Goal: Feedback & Contribution: Contribute content

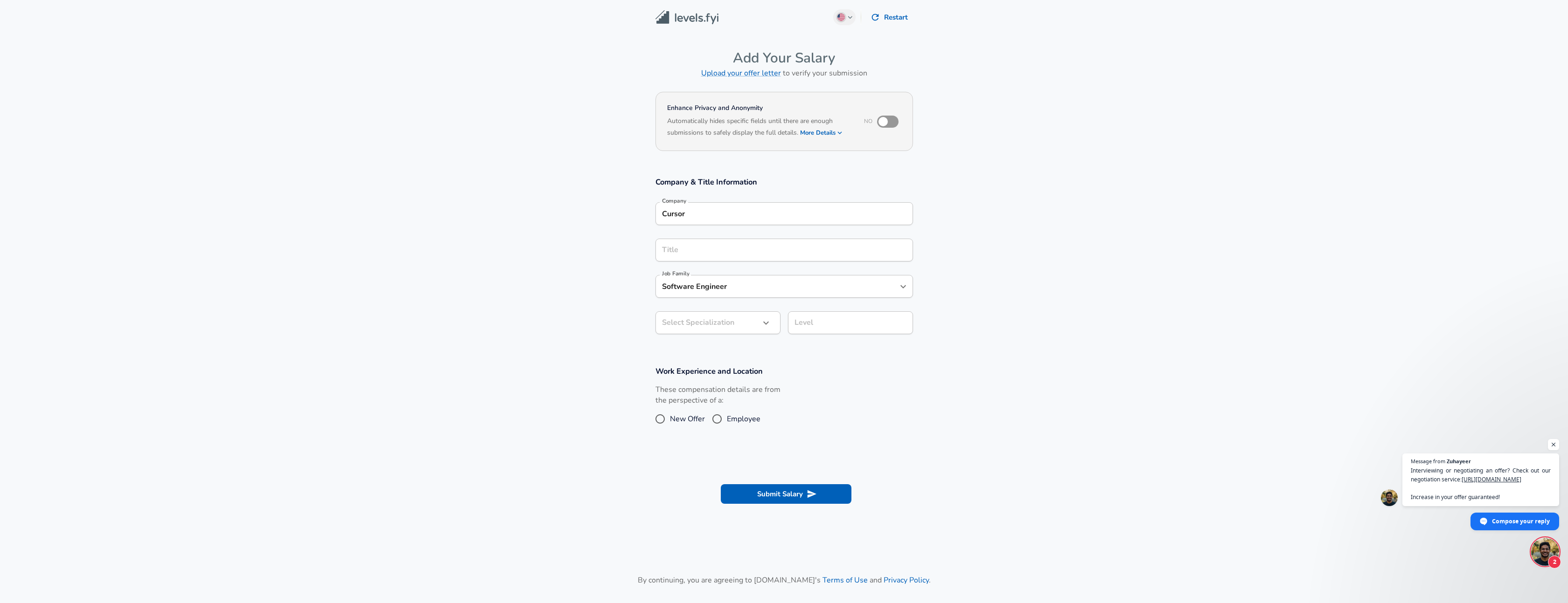
click at [709, 205] on div "Cursor Company" at bounding box center [784, 213] width 257 height 23
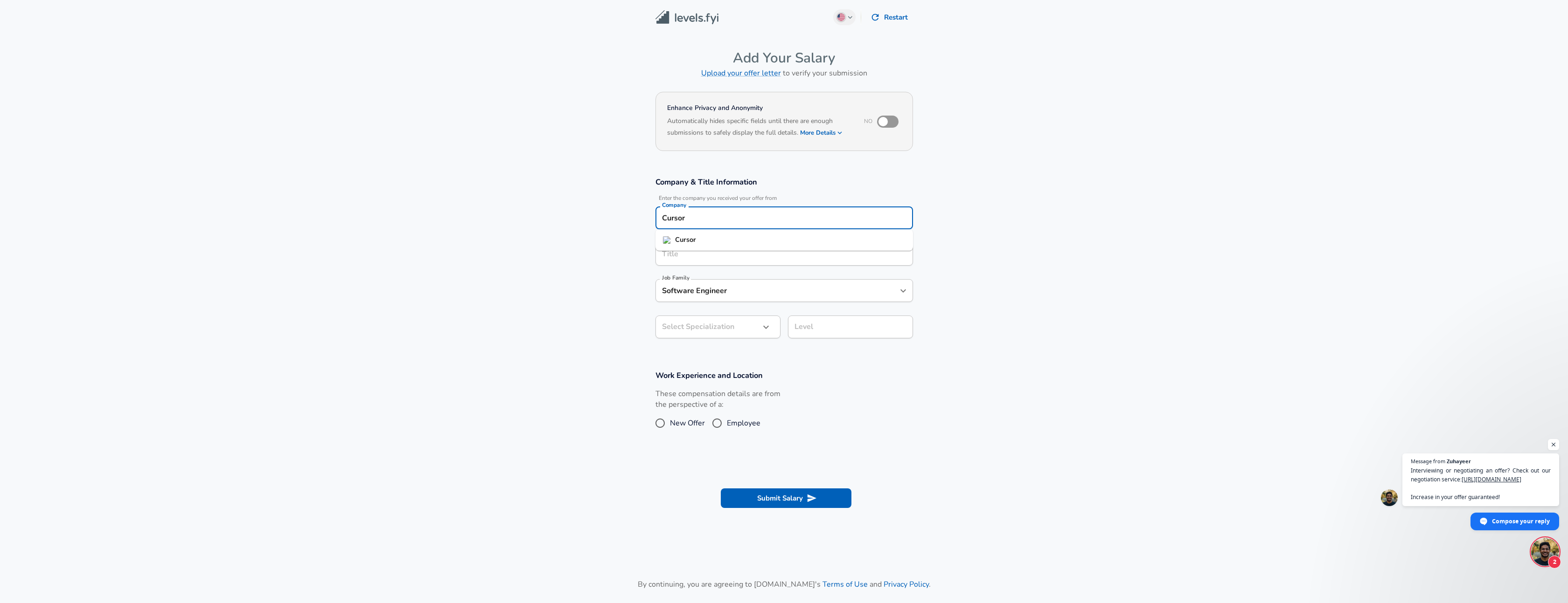
scroll to position [9, 0]
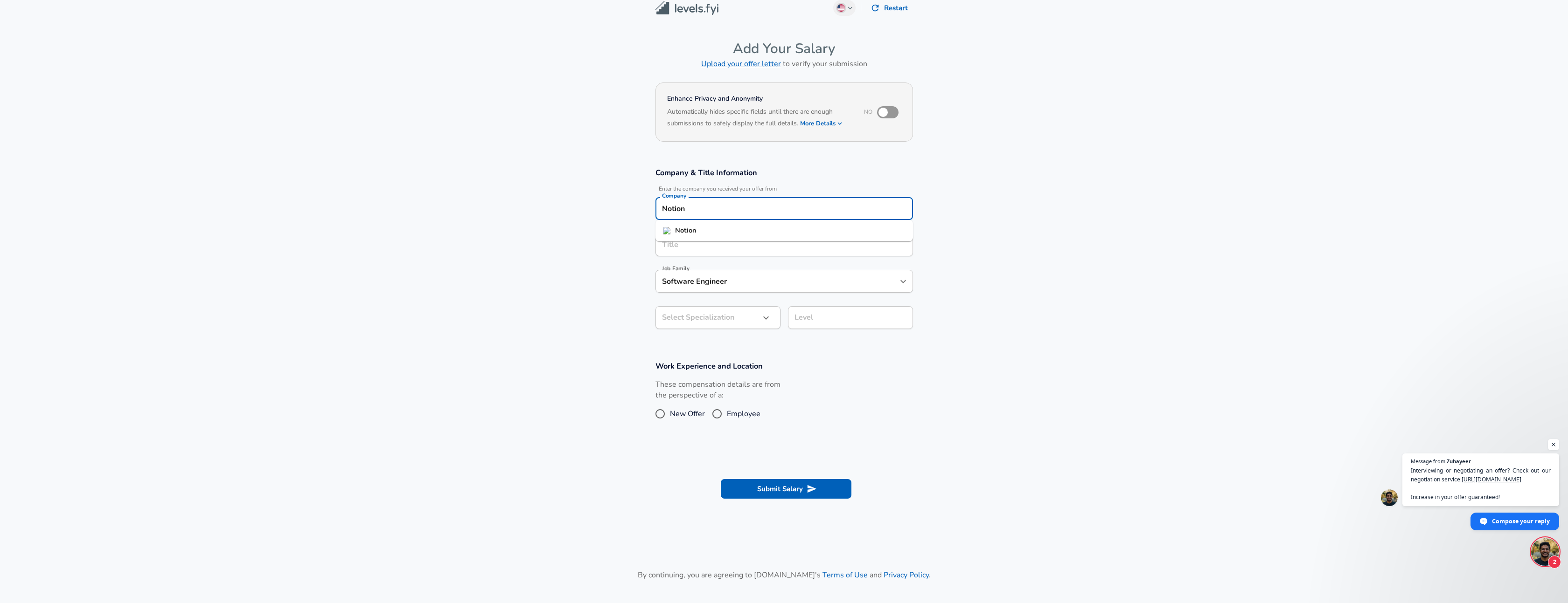
click at [699, 227] on li "Notion" at bounding box center [784, 230] width 257 height 14
type input "Notion"
click at [698, 246] on input "Title" at bounding box center [784, 245] width 249 height 15
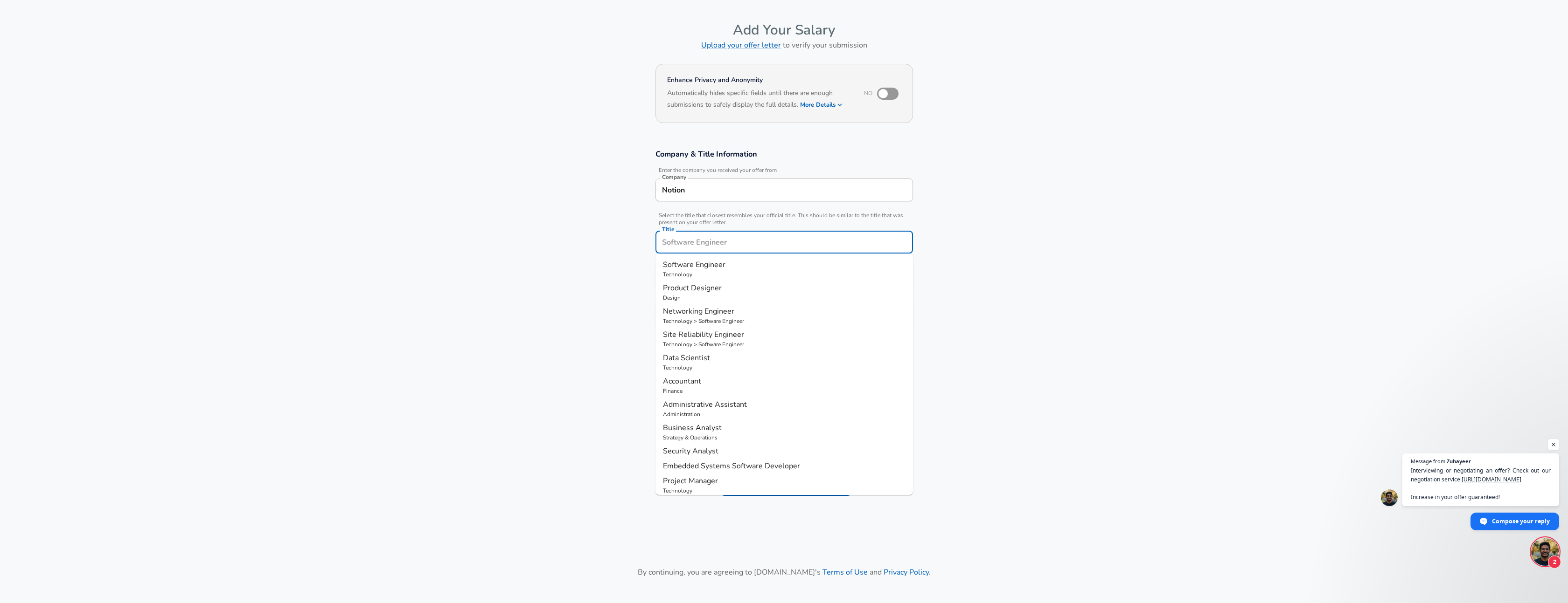
click at [702, 265] on span "Software Engineer" at bounding box center [694, 265] width 62 height 10
type input "Software Engineer"
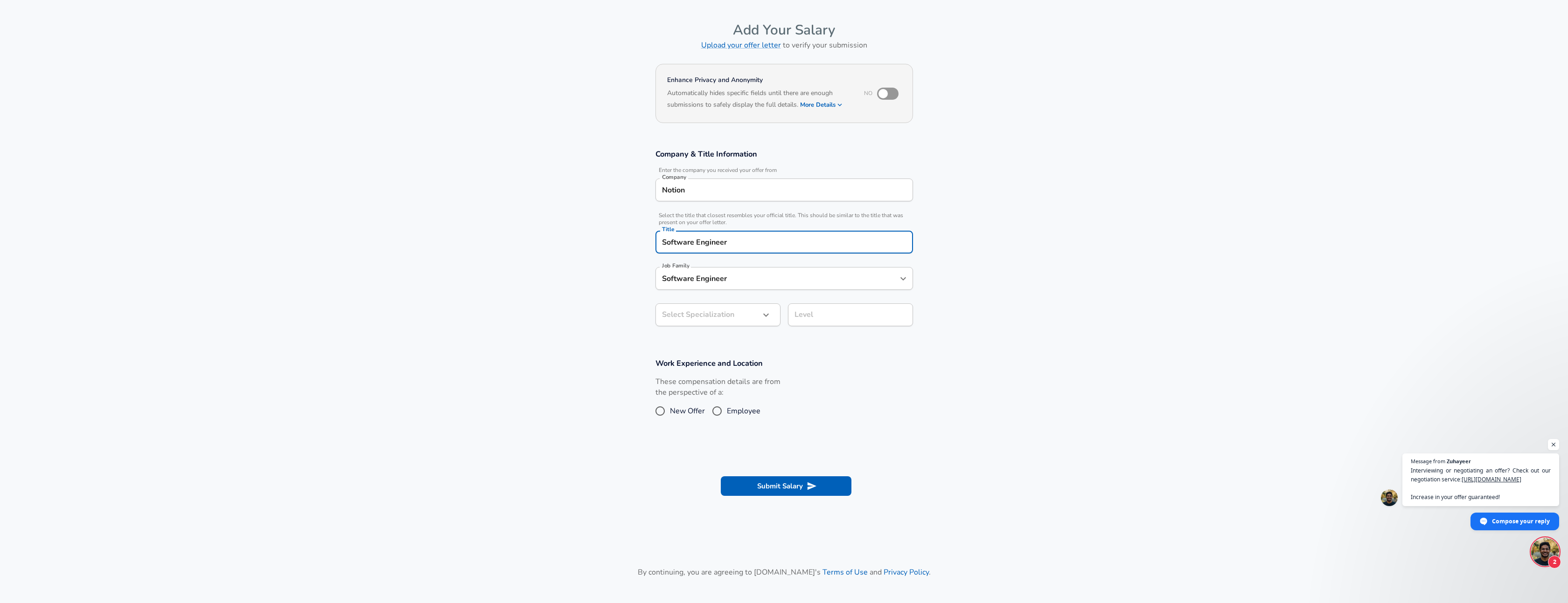
click at [732, 316] on body "English ([GEOGRAPHIC_DATA]) Change Restart Add Your Salary Upload your offer le…" at bounding box center [784, 273] width 1568 height 603
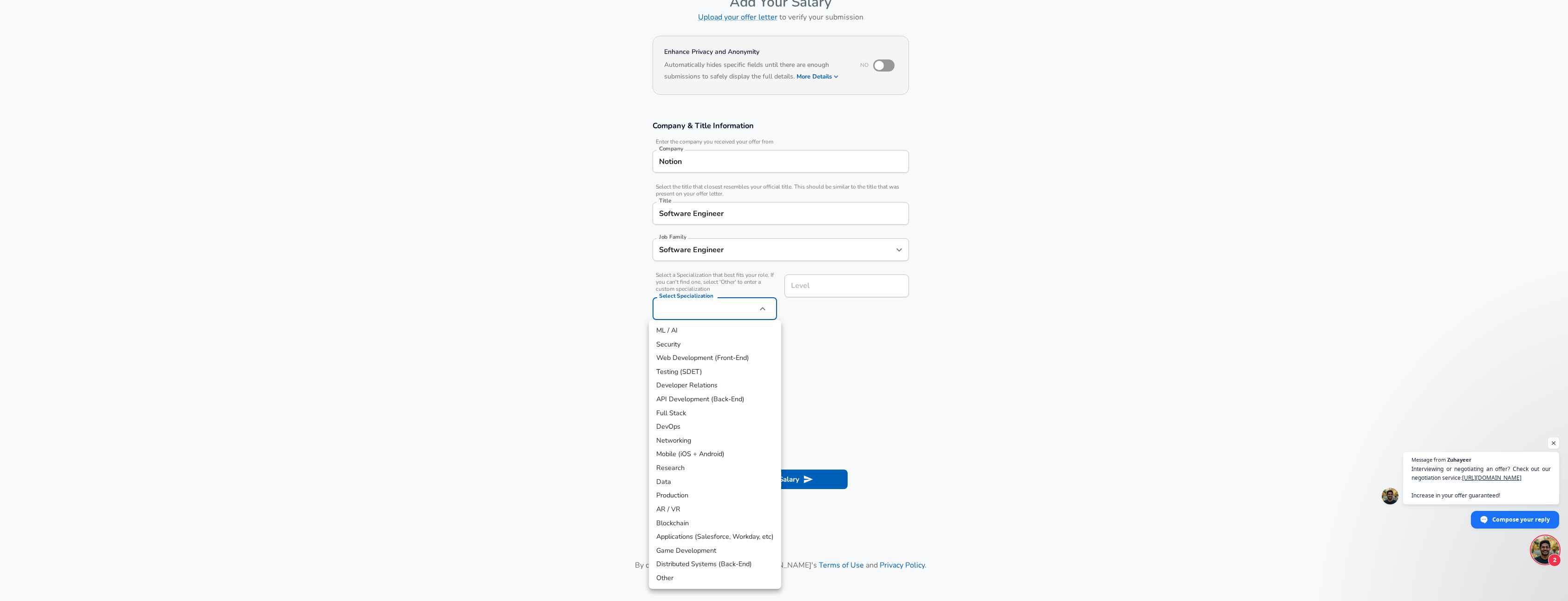
click at [690, 482] on li "Data" at bounding box center [715, 482] width 132 height 14
type input "Data"
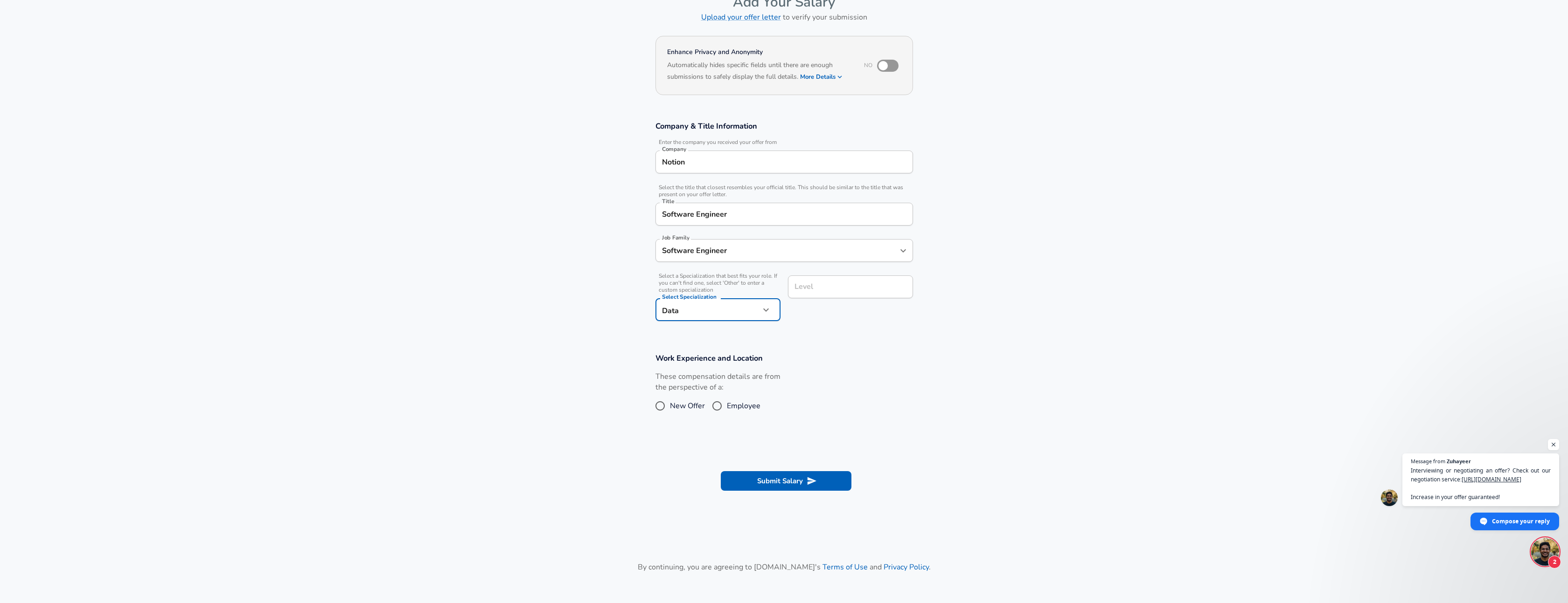
click at [831, 298] on div "Level Level" at bounding box center [850, 288] width 125 height 25
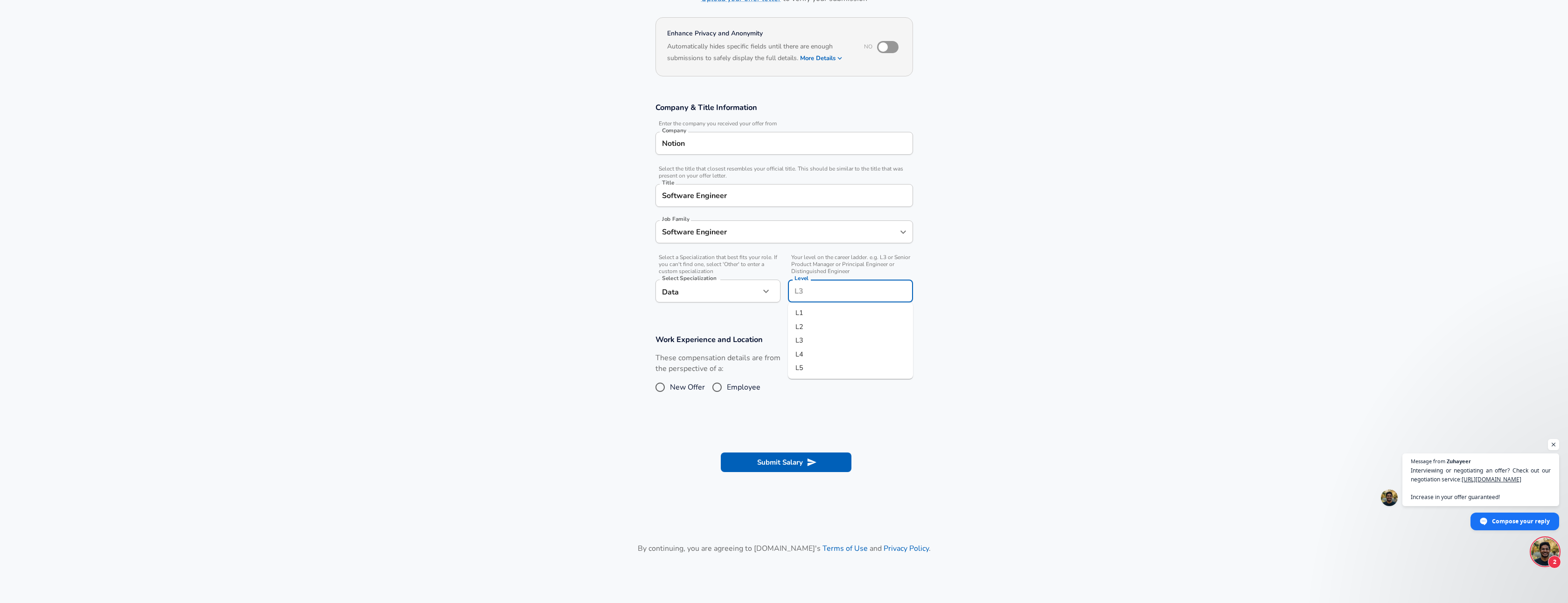
click at [831, 290] on input "Level" at bounding box center [850, 291] width 117 height 15
click at [808, 353] on li "L4" at bounding box center [850, 354] width 125 height 14
type input "L4"
click at [717, 389] on input "Employee" at bounding box center [717, 387] width 20 height 15
radio input "true"
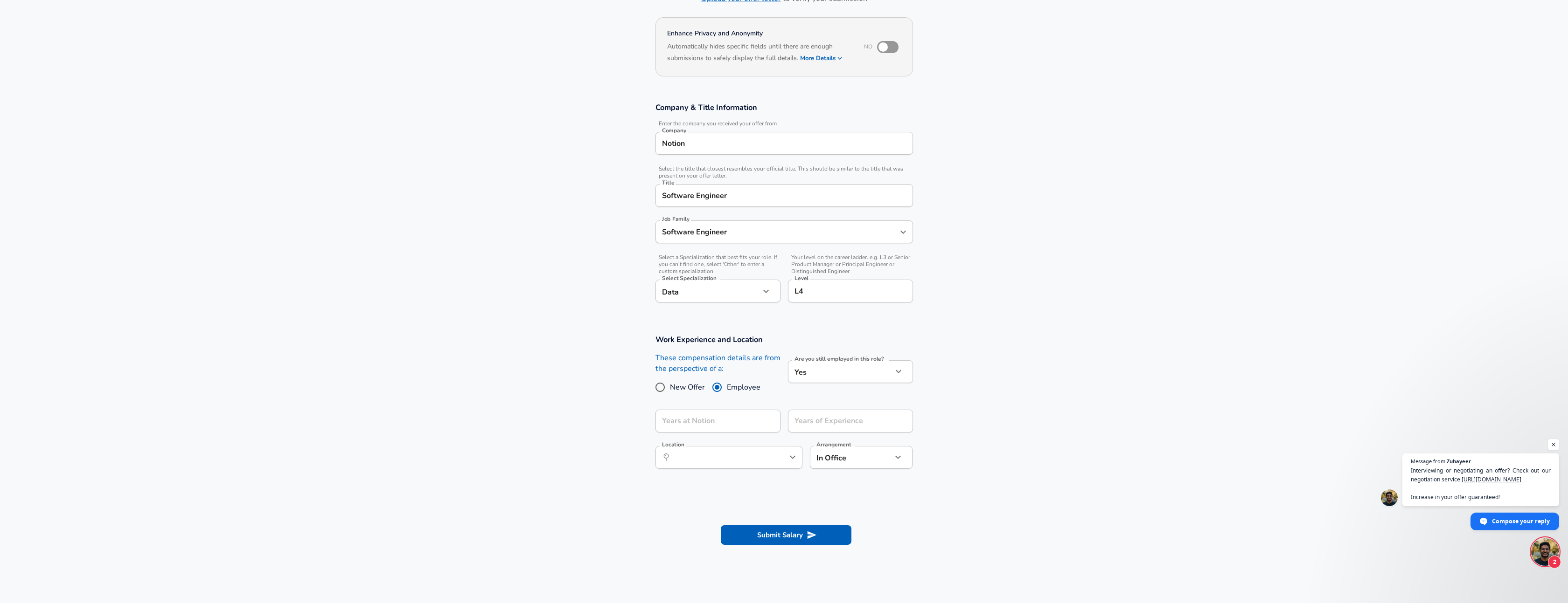
click at [861, 375] on body "English ([GEOGRAPHIC_DATA]) Change Restart Add Your Salary Upload your offer le…" at bounding box center [784, 227] width 1568 height 603
click at [831, 391] on li "No" at bounding box center [850, 393] width 125 height 14
type input "no"
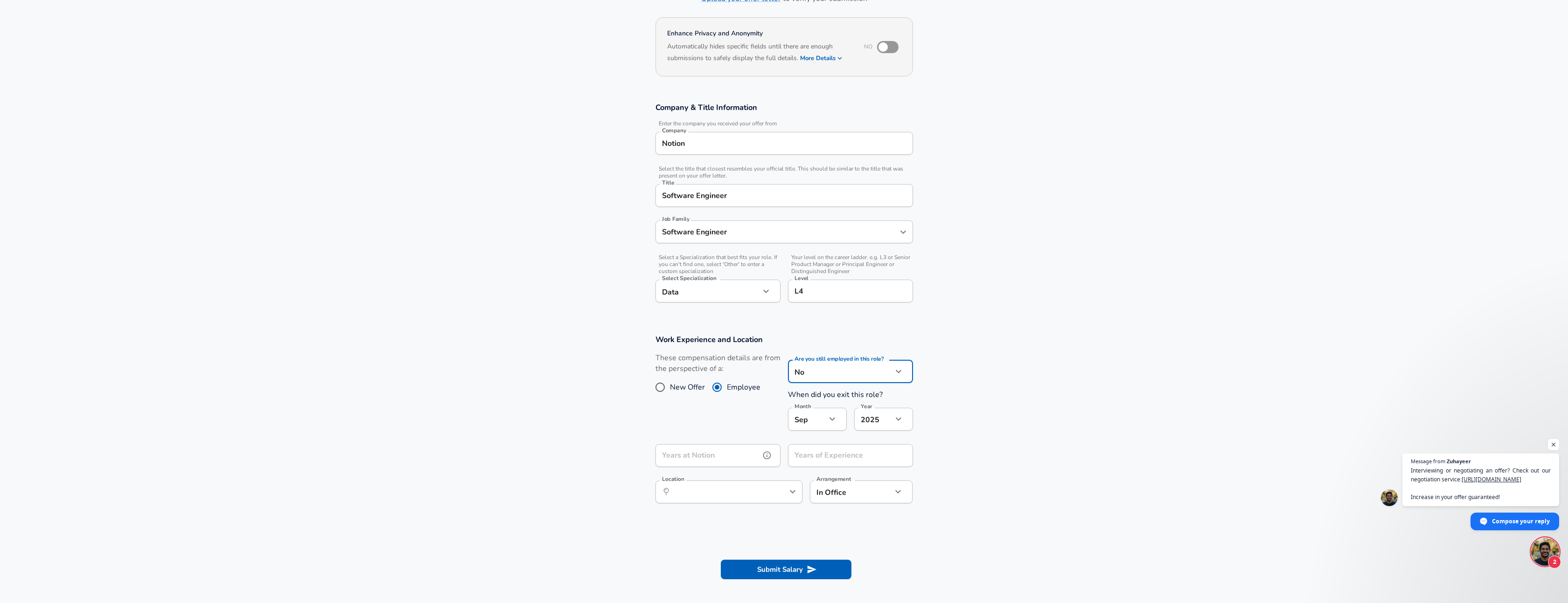
click at [723, 454] on input "Years at Notion" at bounding box center [707, 455] width 105 height 23
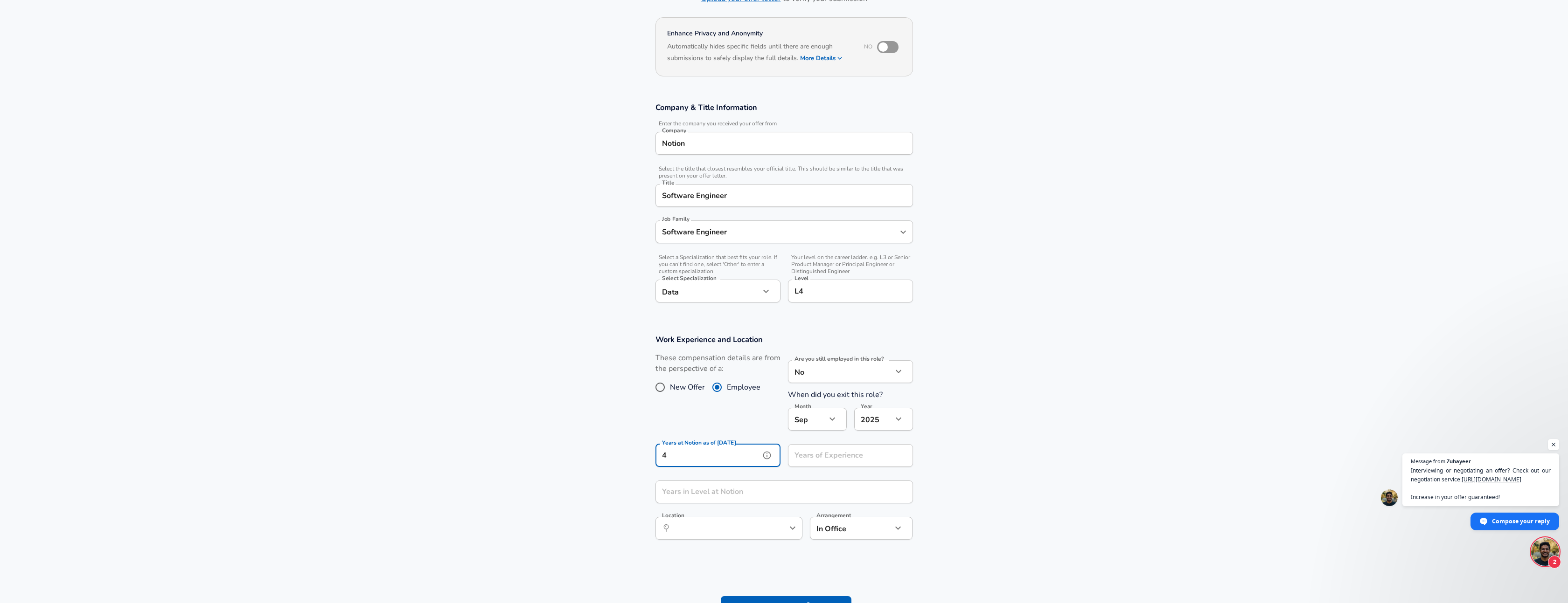
type input "4"
click at [816, 461] on input "Years of Experience" at bounding box center [840, 455] width 105 height 23
type input "15"
click at [775, 492] on input "Years in Level at Notion" at bounding box center [774, 492] width 237 height 23
type input "4"
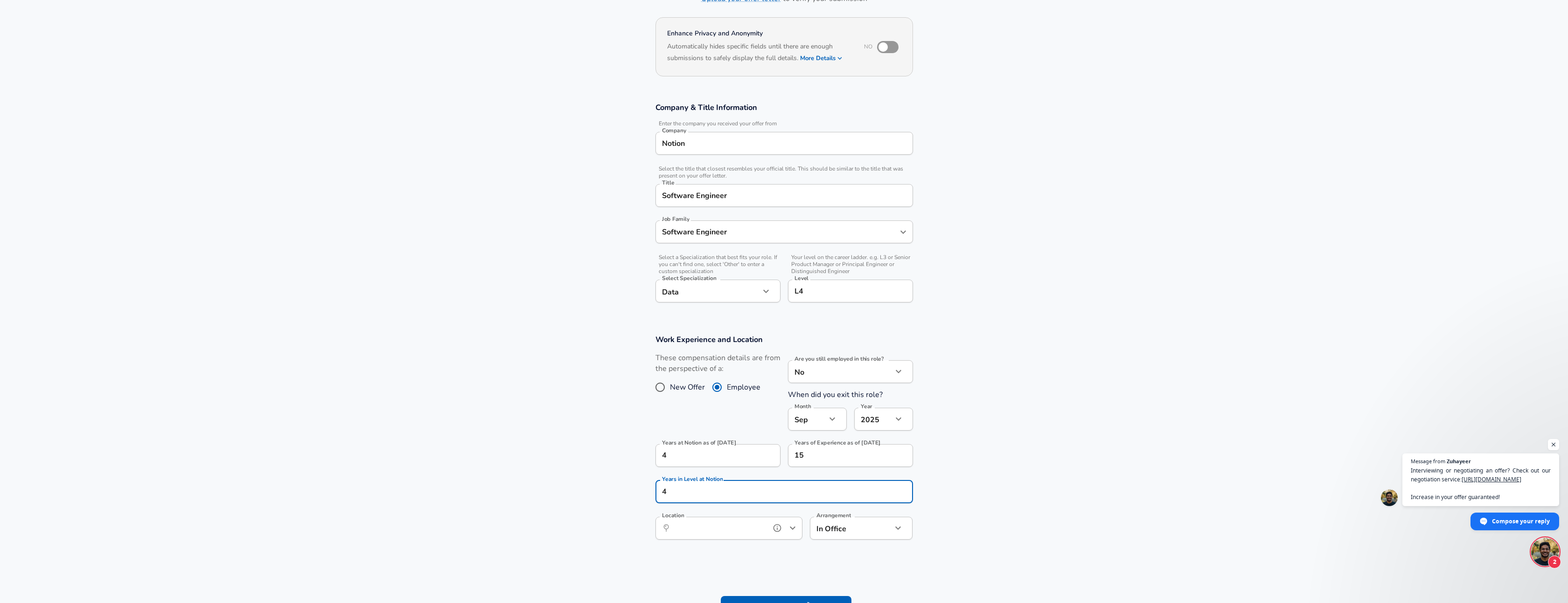
click at [745, 526] on input "Location" at bounding box center [718, 528] width 95 height 15
click at [730, 550] on li "San [PERSON_NAME] cisco, [GEOGRAPHIC_DATA]" at bounding box center [729, 550] width 147 height 14
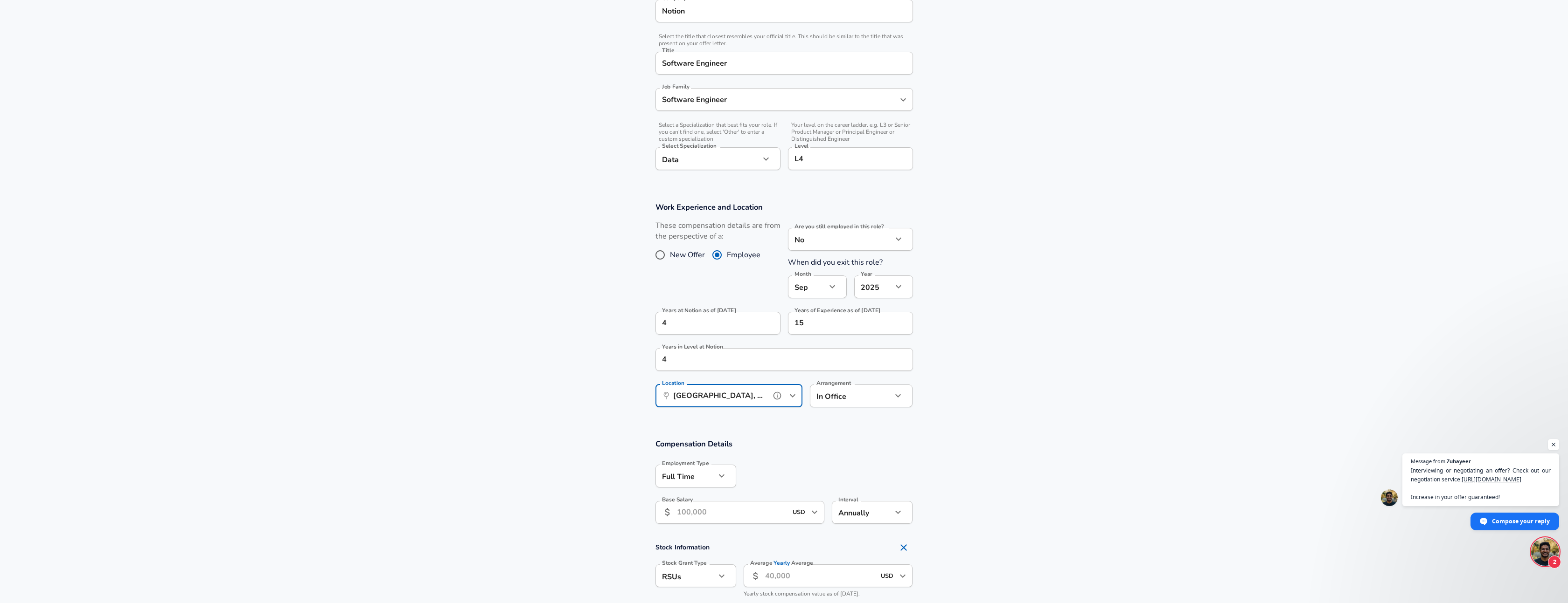
scroll to position [217, 0]
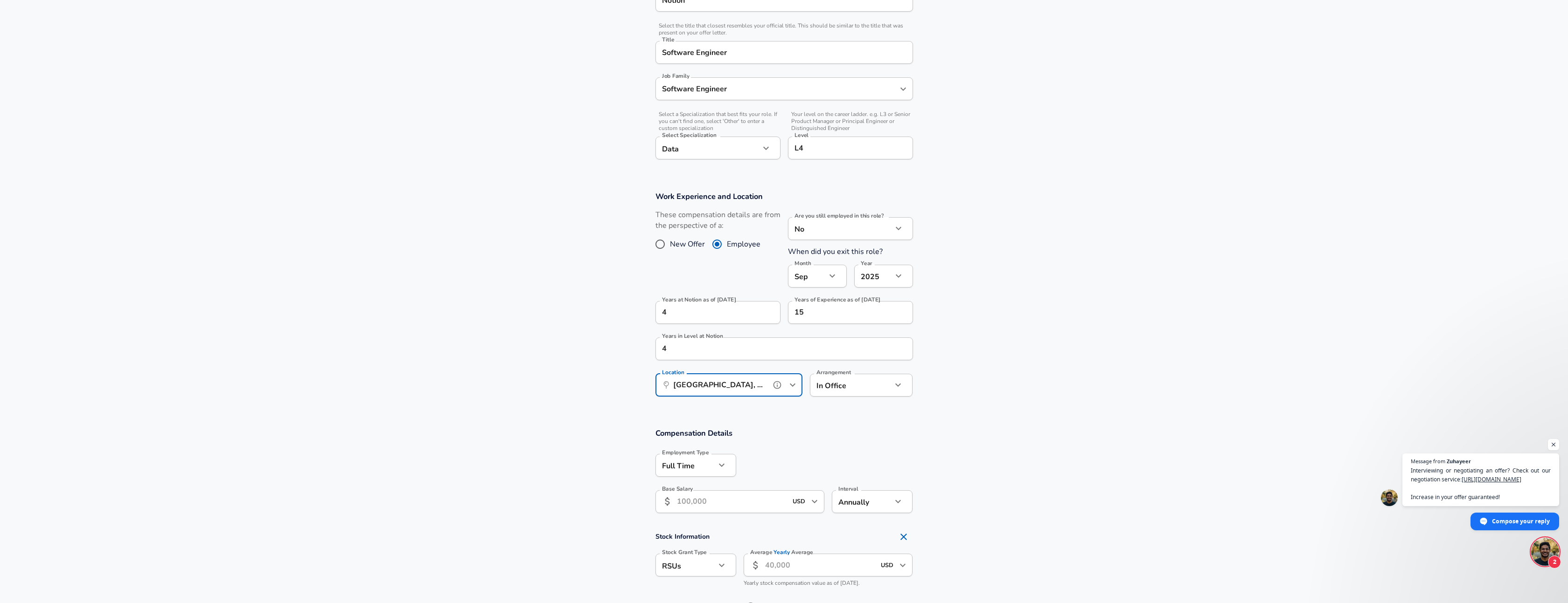
type input "[GEOGRAPHIC_DATA], [GEOGRAPHIC_DATA]"
click at [870, 386] on body "English ([GEOGRAPHIC_DATA]) Change Restart Add Your Salary Upload your offer le…" at bounding box center [784, 84] width 1568 height 603
click at [834, 431] on li "Hybrid" at bounding box center [861, 434] width 103 height 14
type input "hybrid"
click at [762, 503] on input "Base Salary" at bounding box center [732, 502] width 111 height 23
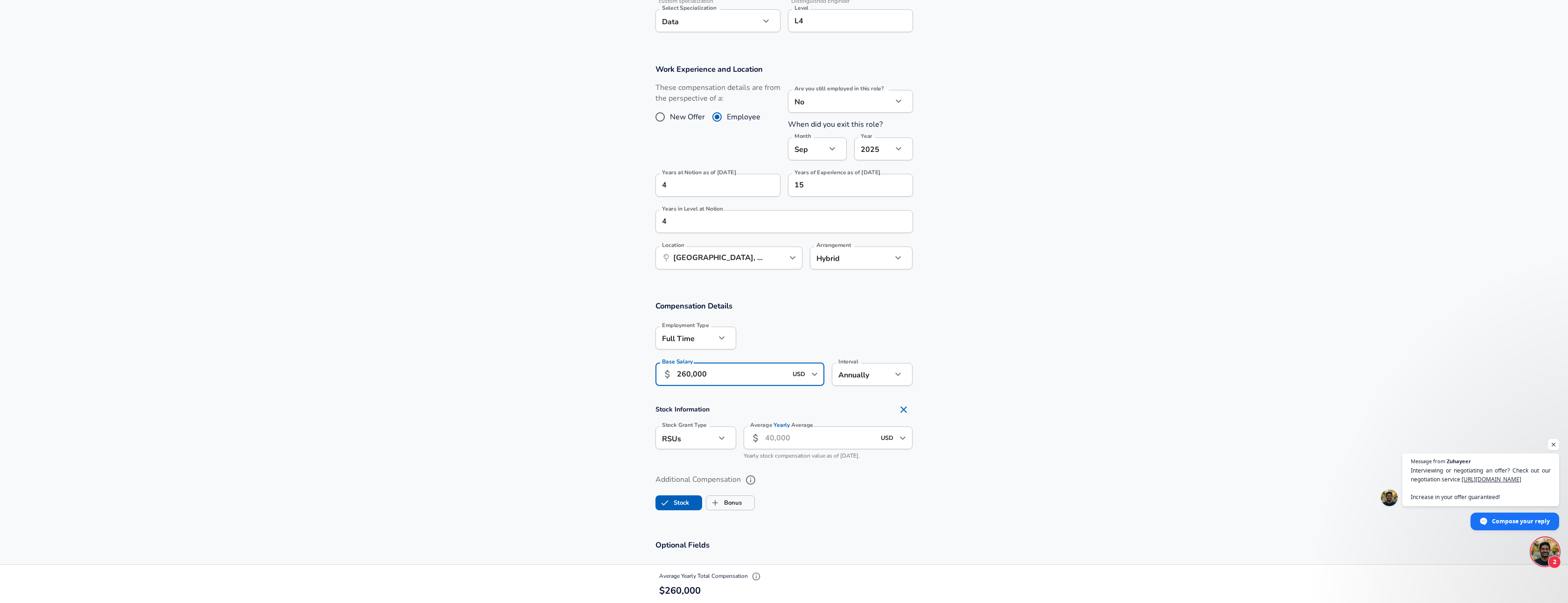
scroll to position [345, 0]
type input "260,000"
click at [718, 442] on icon "button" at bounding box center [721, 437] width 11 height 11
click at [699, 456] on li "Options" at bounding box center [696, 459] width 81 height 14
type input "option"
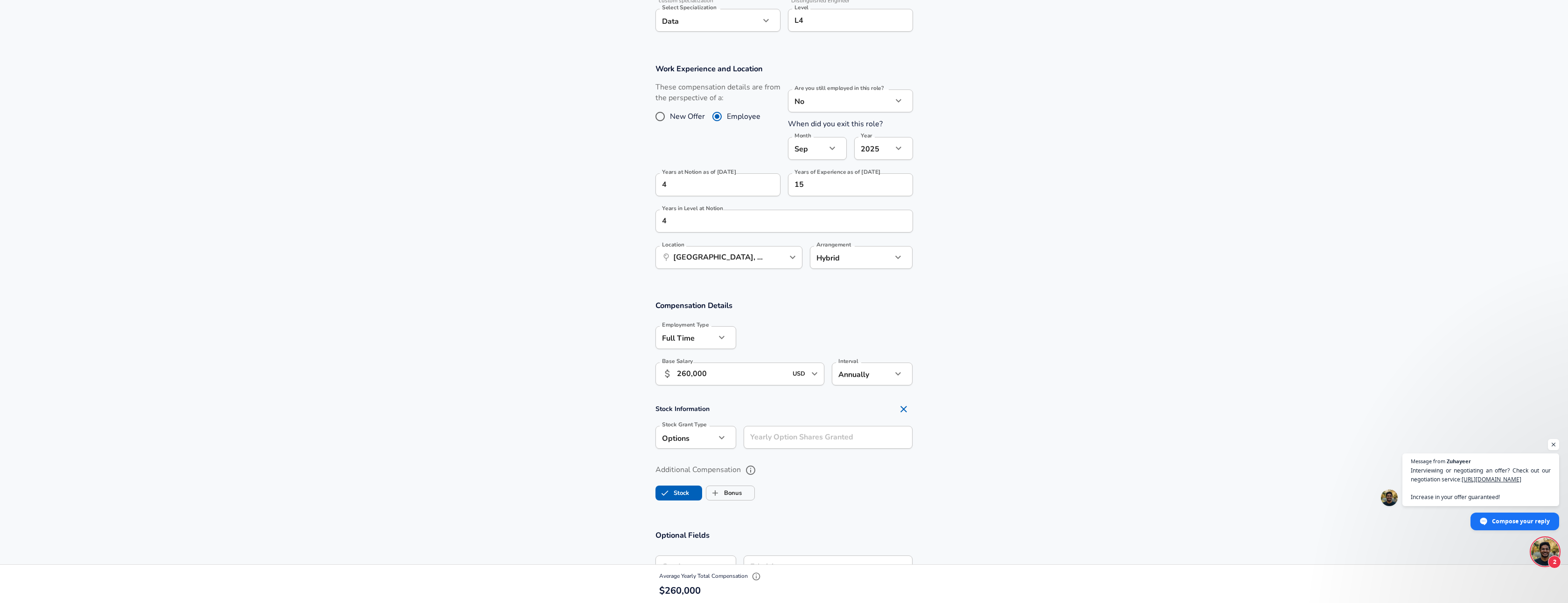
click at [872, 436] on input "Yearly Option Shares Granted" at bounding box center [828, 437] width 169 height 23
type input "10,000"
drag, startPoint x: 729, startPoint y: 475, endPoint x: 458, endPoint y: 467, distance: 271.1
click at [458, 467] on section "Stock Information Stock Grant Type Options option Stock Grant Type Yearly Optio…" at bounding box center [784, 508] width 1568 height 215
type input "13"
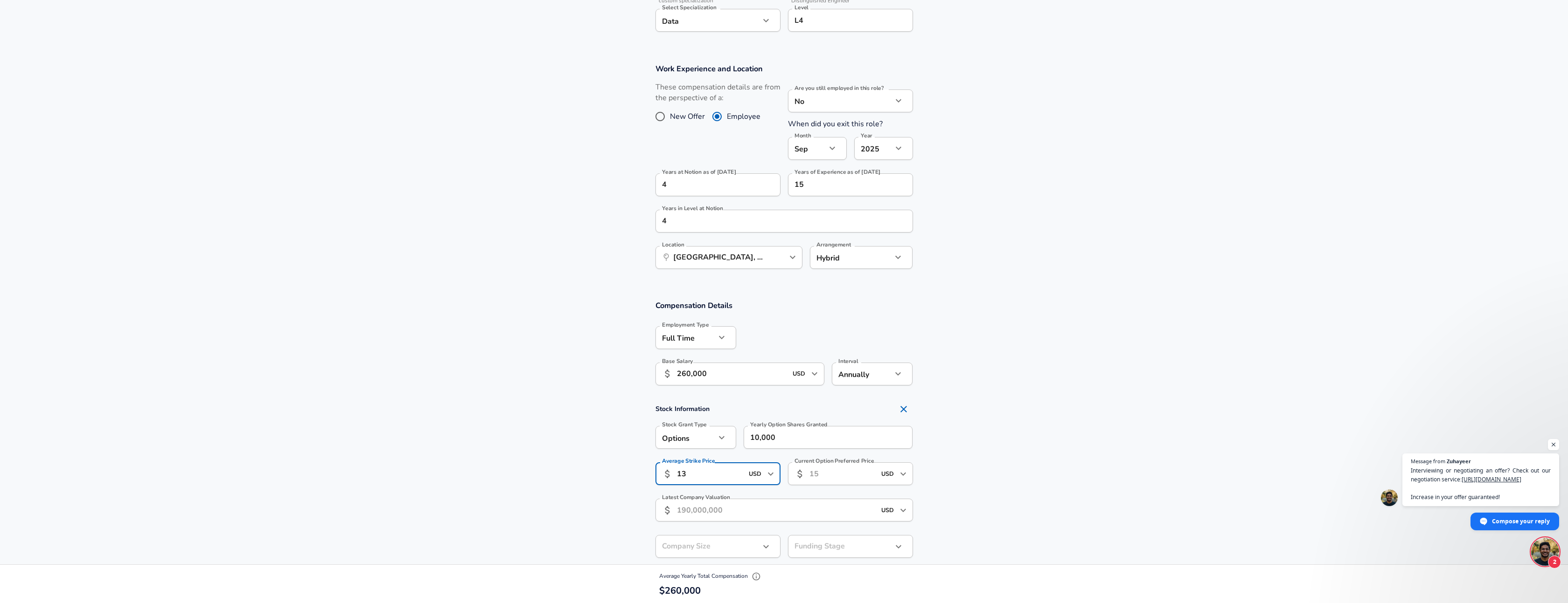
click at [837, 474] on input "Current Option Preferred Price" at bounding box center [842, 473] width 66 height 23
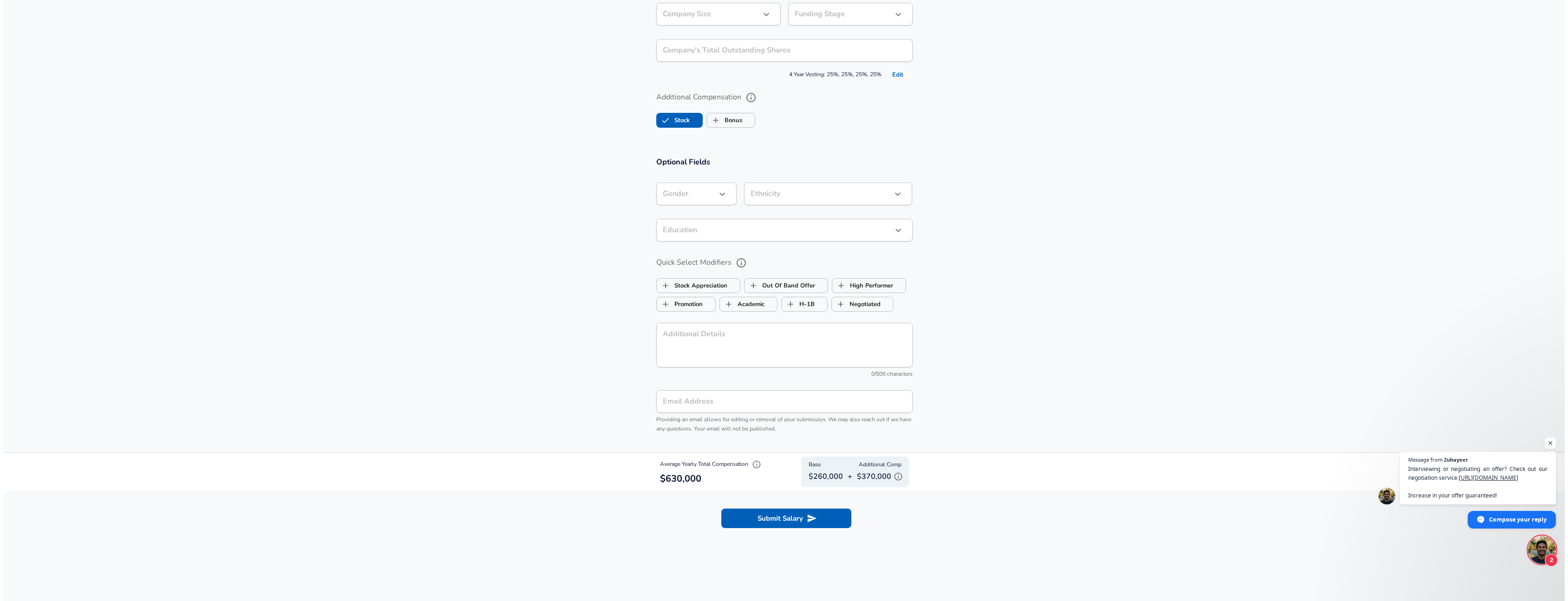
scroll to position [925, 0]
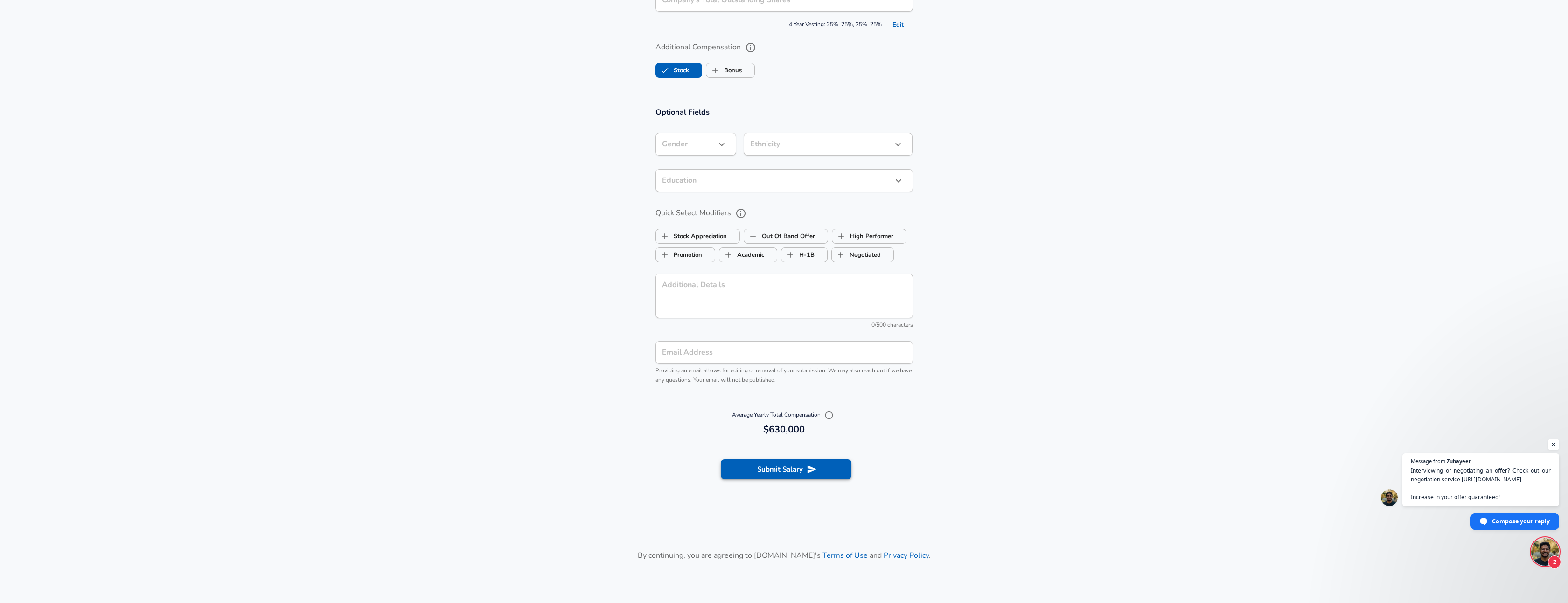
type input "50"
click at [781, 466] on button "Submit Salary" at bounding box center [786, 469] width 131 height 20
